Goal: Task Accomplishment & Management: Use online tool/utility

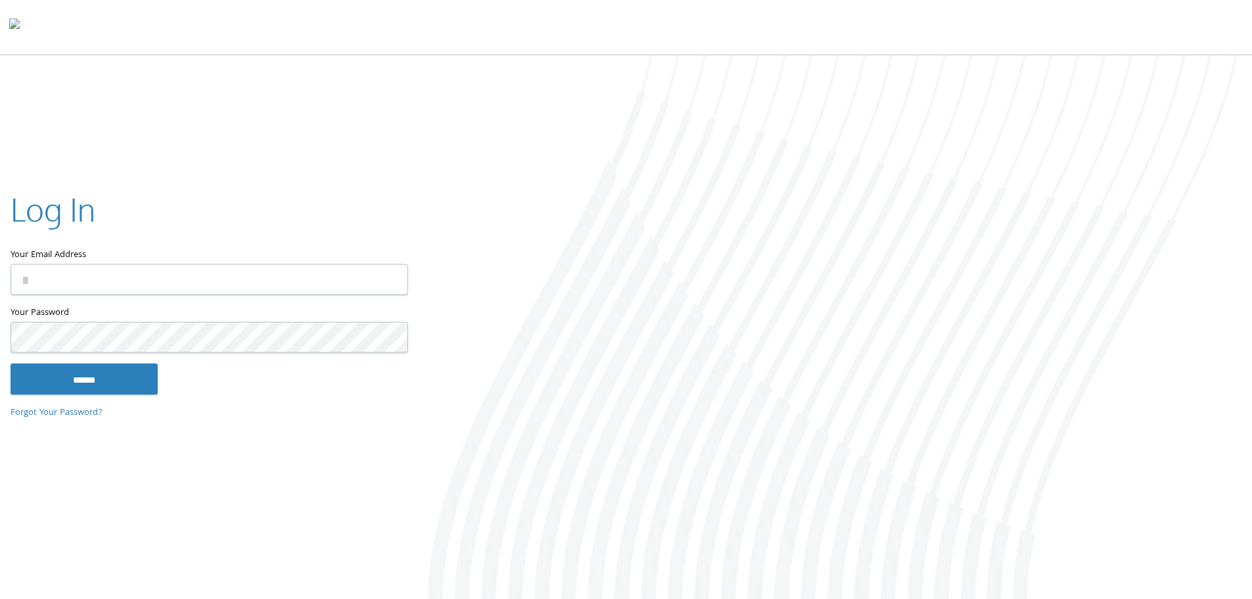
click at [0, 598] on com-1password-button at bounding box center [0, 601] width 0 height 0
type input "**********"
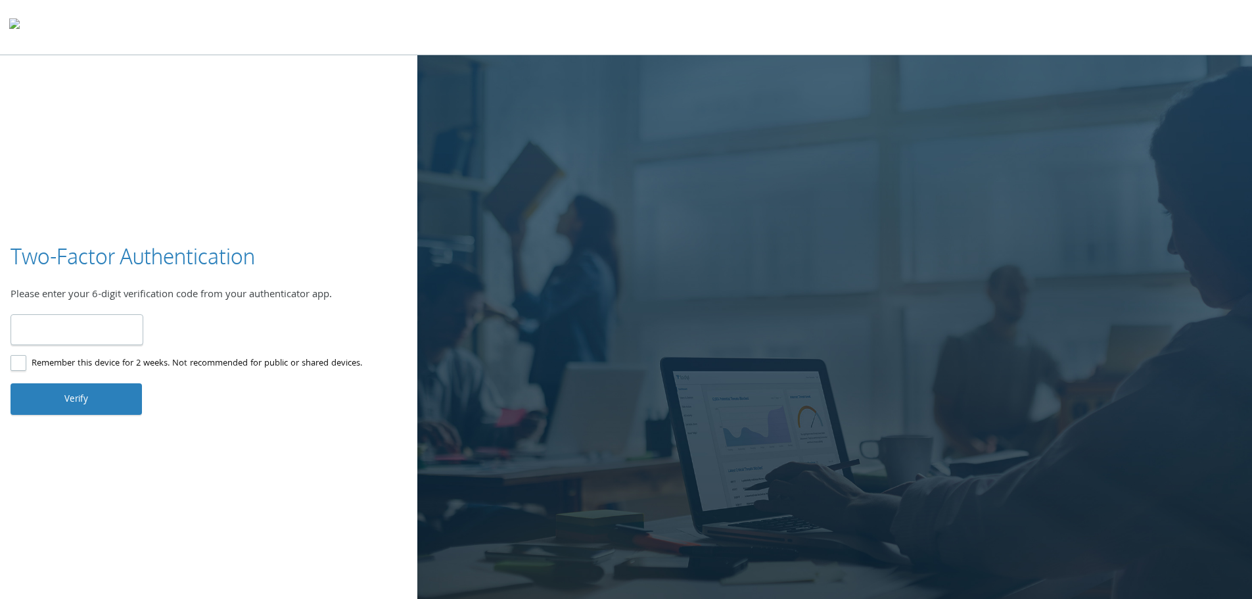
type input "******"
